Goal: Use online tool/utility

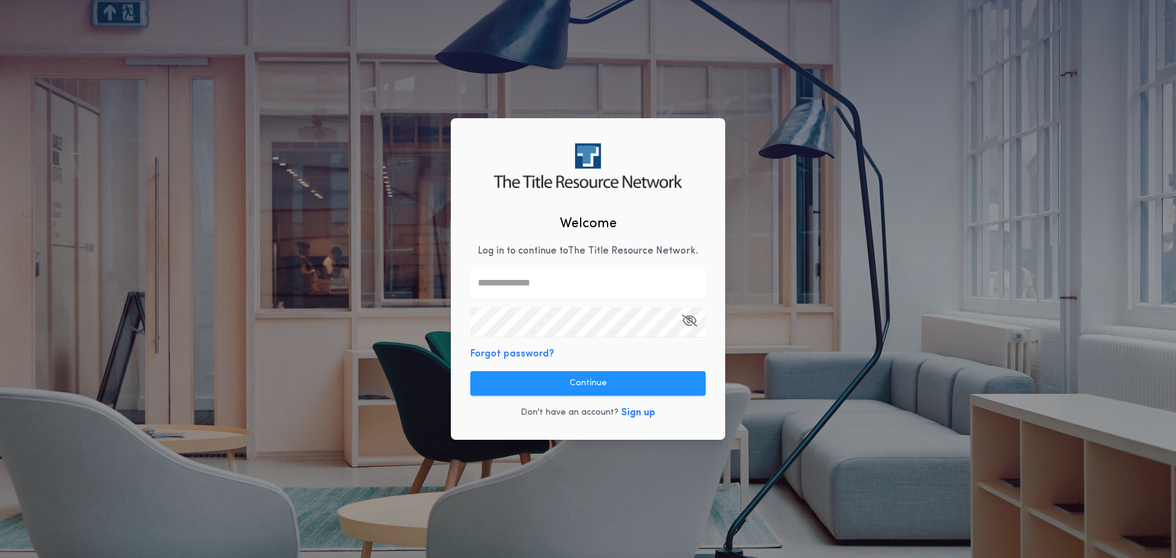
click at [559, 286] on input "text" at bounding box center [588, 282] width 235 height 29
type input "**********"
click at [687, 321] on icon "button" at bounding box center [689, 320] width 15 height 1
click at [587, 385] on button "Continue" at bounding box center [588, 383] width 235 height 25
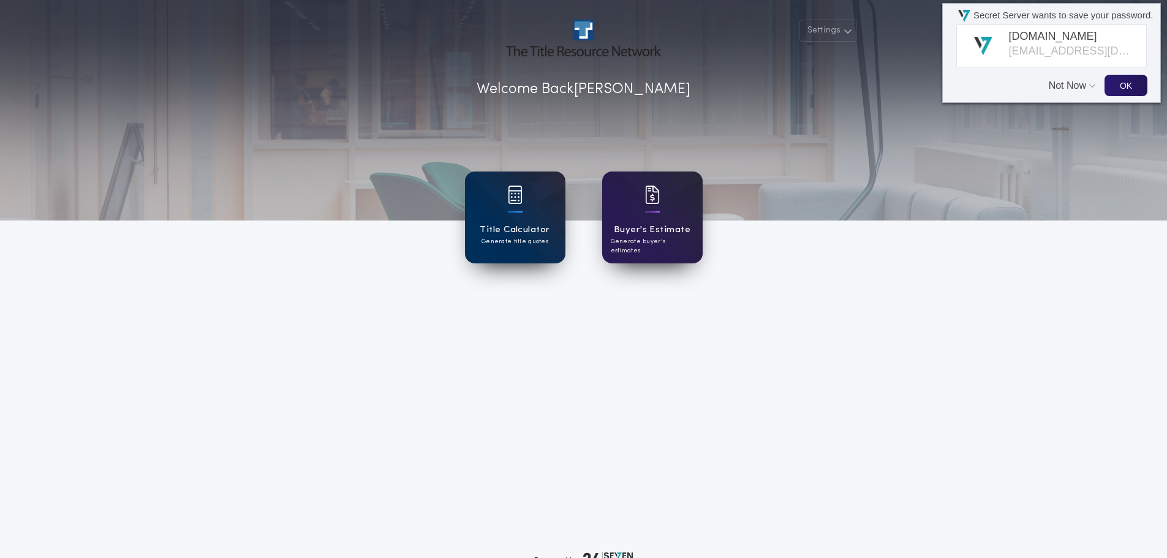
click at [1067, 85] on button "Not Now" at bounding box center [1069, 79] width 40 height 23
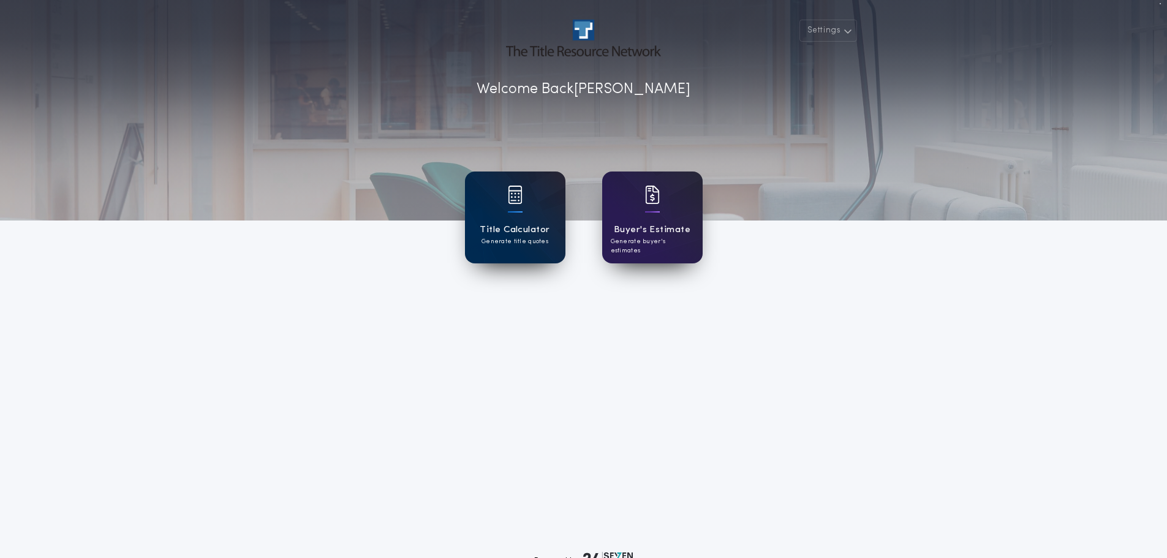
click at [508, 223] on h1 "Title Calculator" at bounding box center [515, 230] width 70 height 14
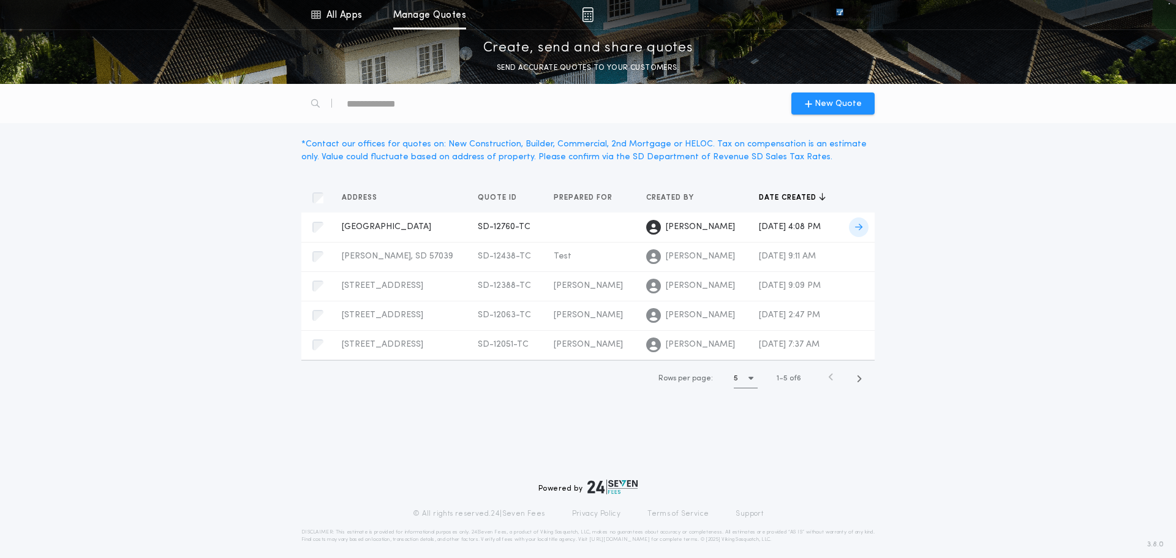
click at [381, 229] on span "[GEOGRAPHIC_DATA]" at bounding box center [386, 226] width 89 height 9
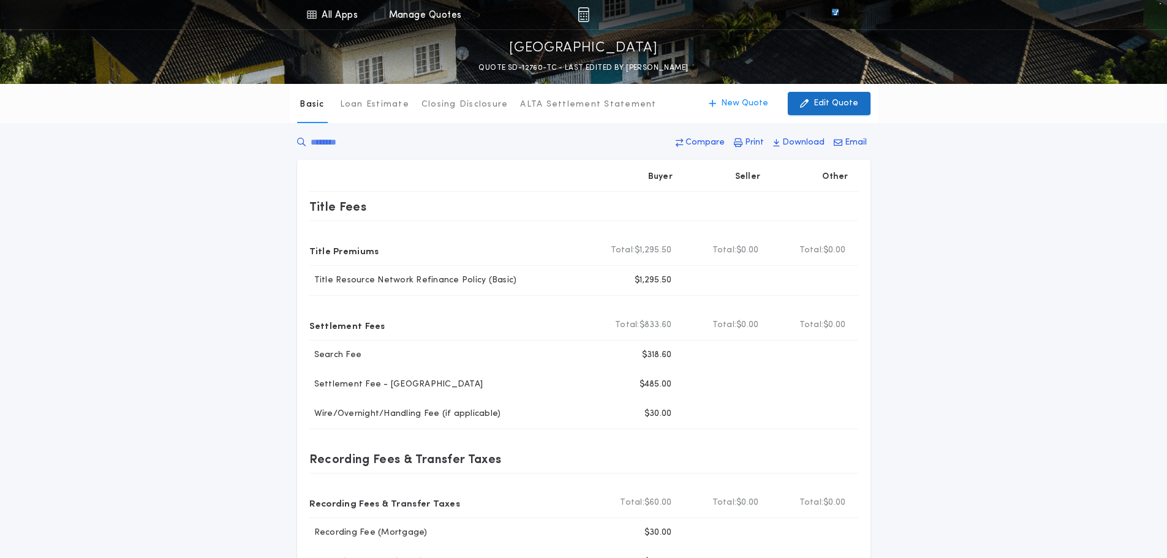
click at [834, 108] on p "Edit Quote" at bounding box center [836, 103] width 45 height 12
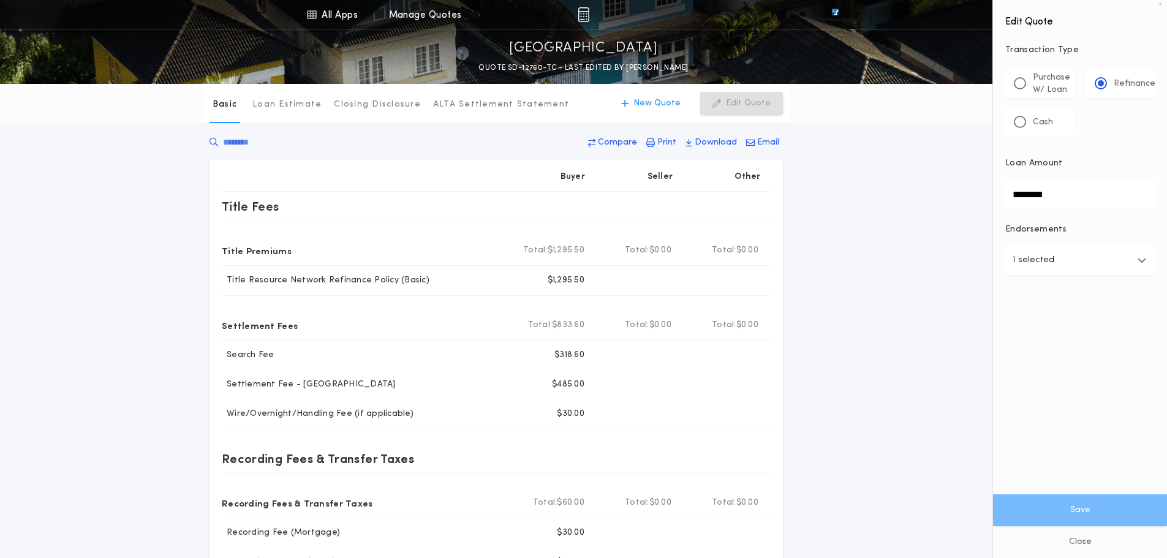
drag, startPoint x: 1067, startPoint y: 197, endPoint x: 958, endPoint y: 195, distance: 108.5
click at [958, 195] on div "All Apps Title Calculator Buyer's Estimate Menu All Apps Manage Quotes [GEOGRAP…" at bounding box center [583, 407] width 1167 height 814
click at [1023, 84] on div at bounding box center [1020, 83] width 12 height 12
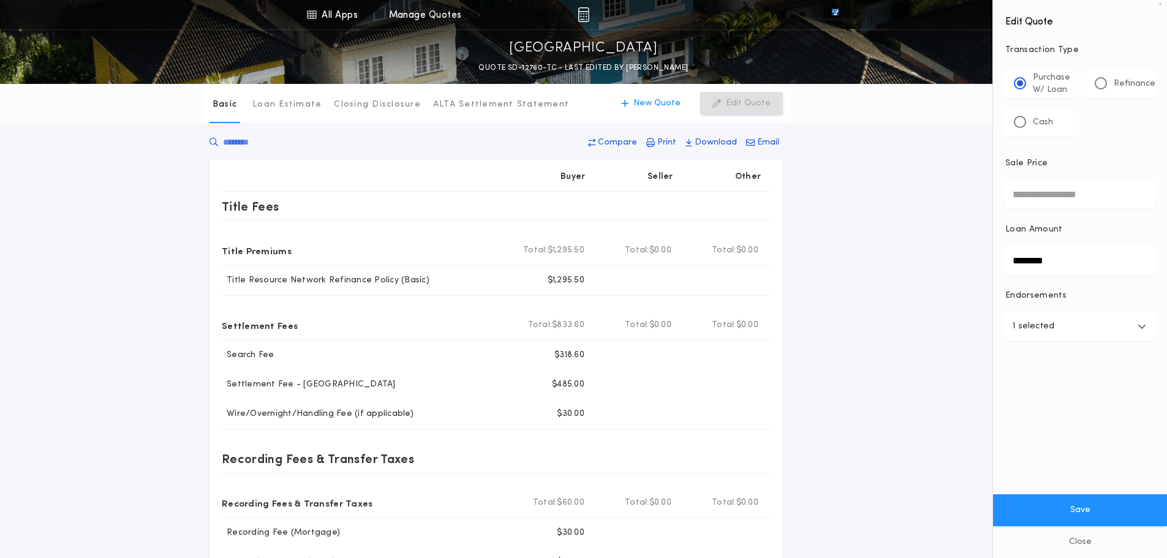
click at [1071, 194] on input "Sale Price" at bounding box center [1080, 194] width 150 height 29
type input "********"
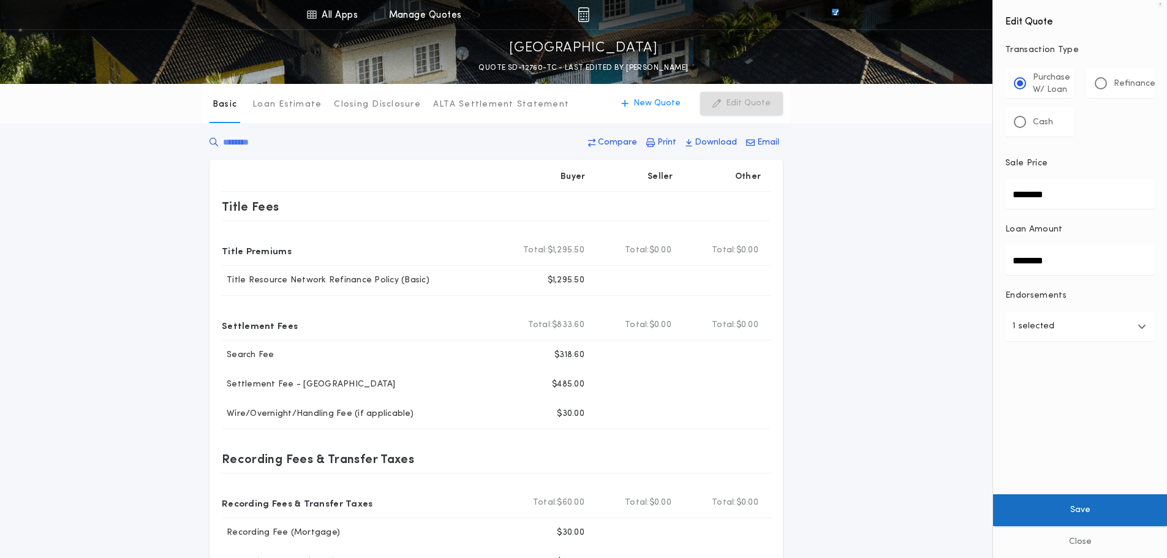
click at [1077, 512] on button "Save" at bounding box center [1080, 510] width 174 height 32
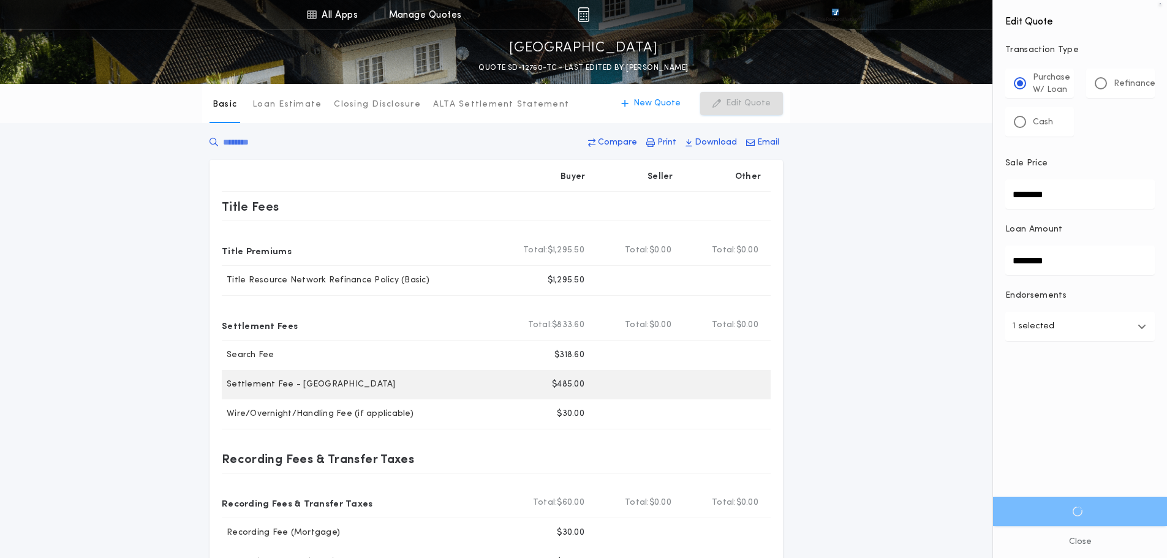
type input "********"
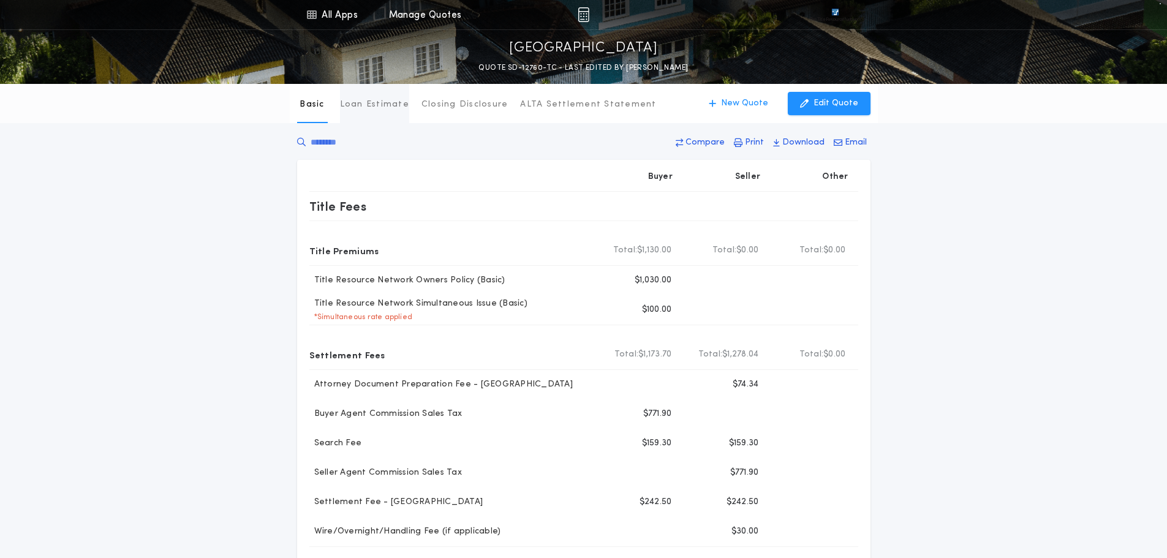
click at [359, 103] on p "Loan Estimate" at bounding box center [374, 105] width 69 height 12
